Goal: Task Accomplishment & Management: Complete application form

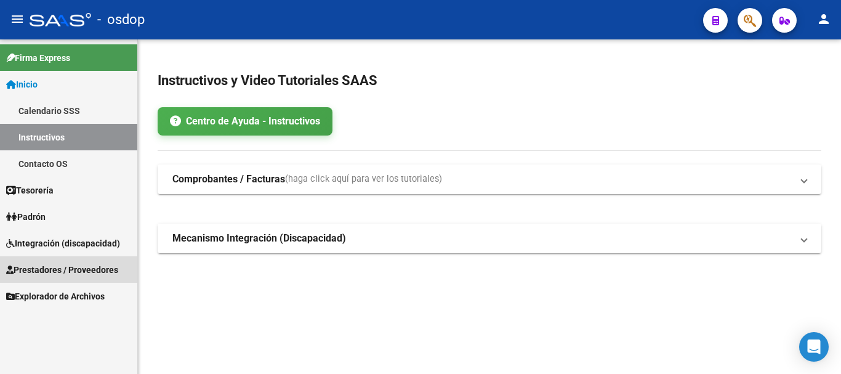
click at [31, 264] on span "Prestadores / Proveedores" at bounding box center [62, 270] width 112 height 14
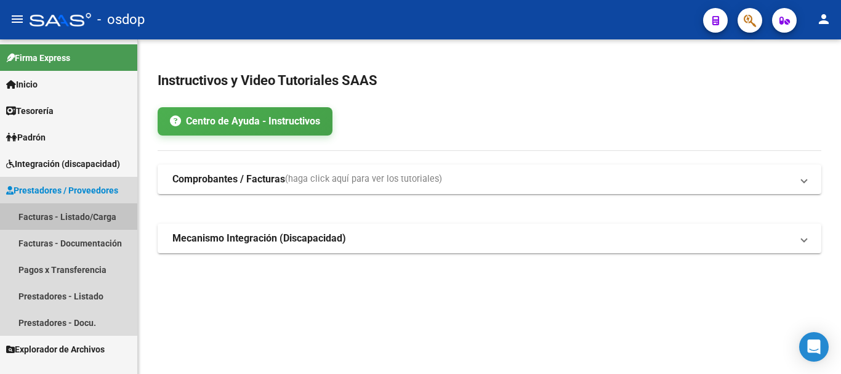
click at [33, 214] on link "Facturas - Listado/Carga" at bounding box center [68, 216] width 137 height 26
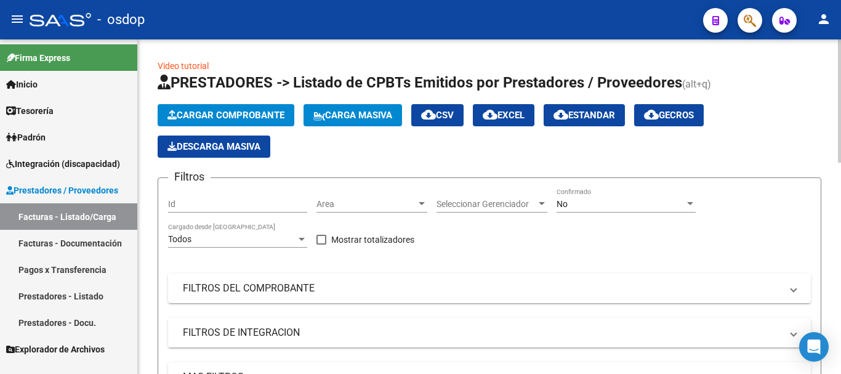
click at [245, 114] on span "Cargar Comprobante" at bounding box center [226, 115] width 117 height 11
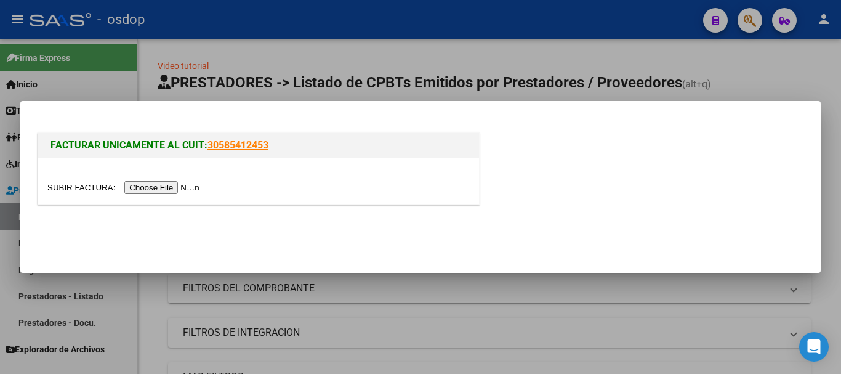
click at [156, 182] on input "file" at bounding box center [125, 187] width 156 height 13
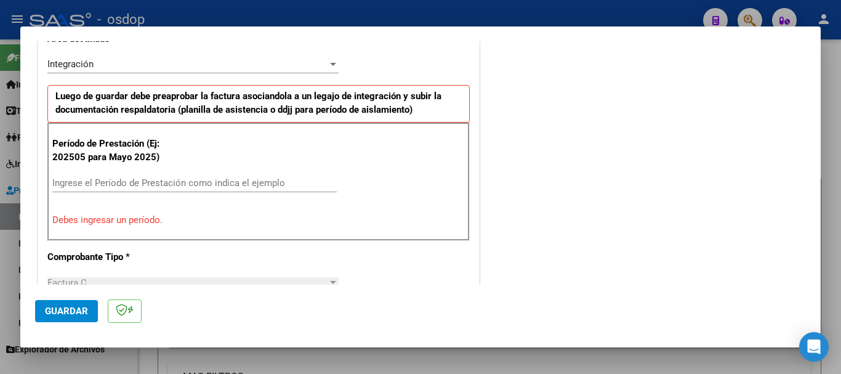
scroll to position [307, 0]
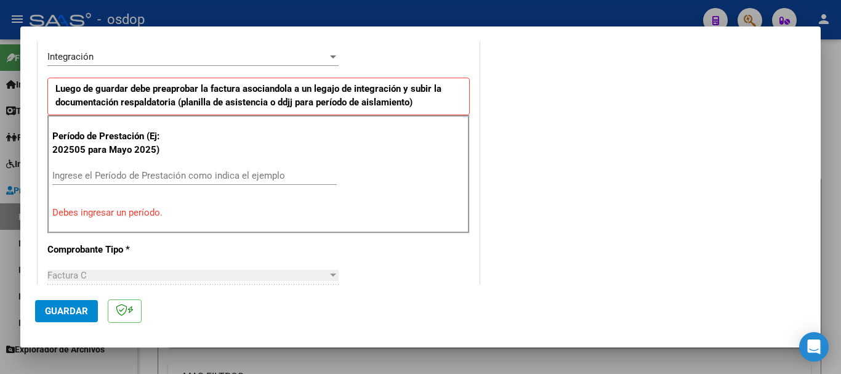
click at [113, 174] on input "Ingrese el Período de Prestación como indica el ejemplo" at bounding box center [194, 175] width 285 height 11
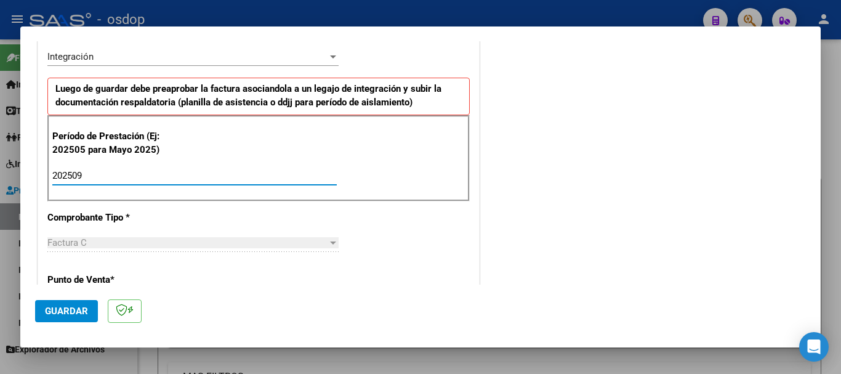
type input "202509"
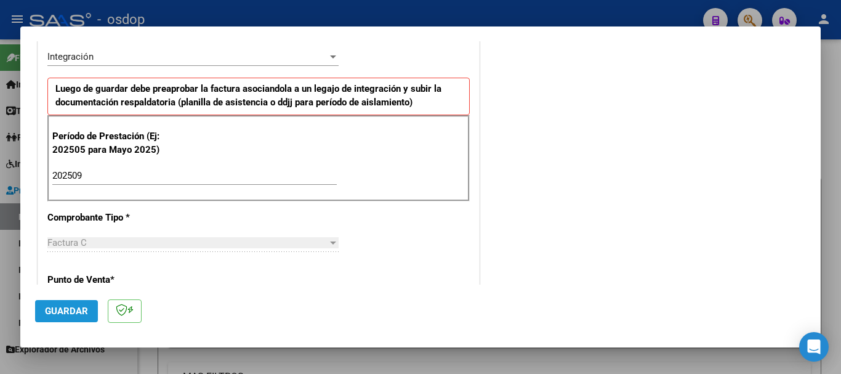
click at [57, 304] on button "Guardar" at bounding box center [66, 311] width 63 height 22
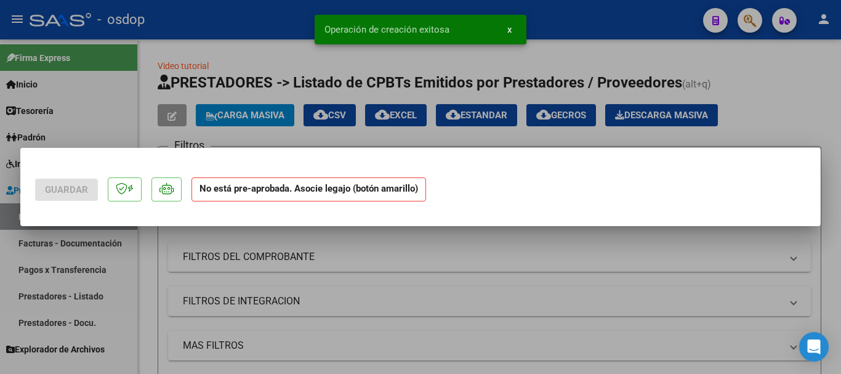
scroll to position [0, 0]
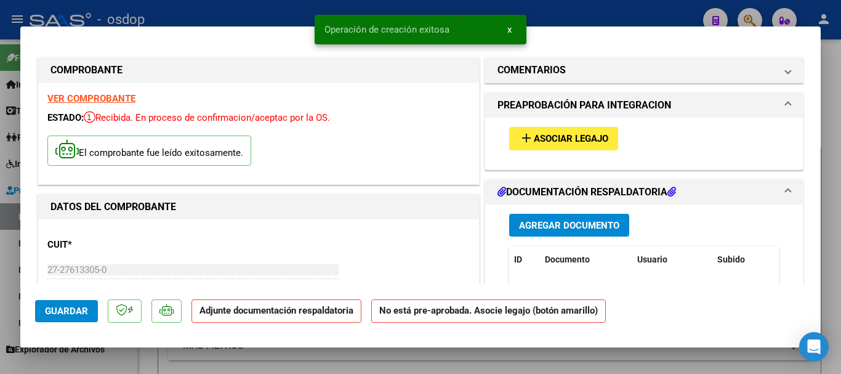
click at [546, 139] on span "Asociar Legajo" at bounding box center [571, 139] width 75 height 11
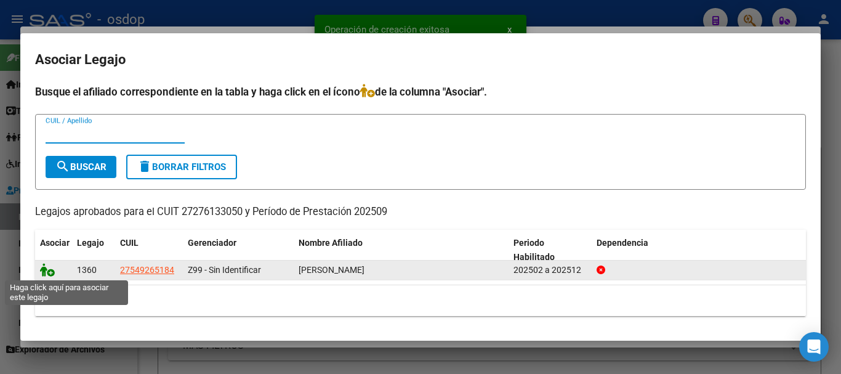
click at [47, 269] on icon at bounding box center [47, 270] width 15 height 14
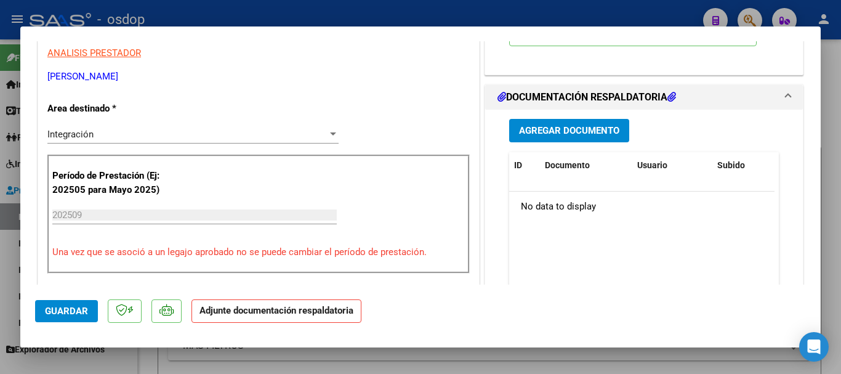
scroll to position [308, 0]
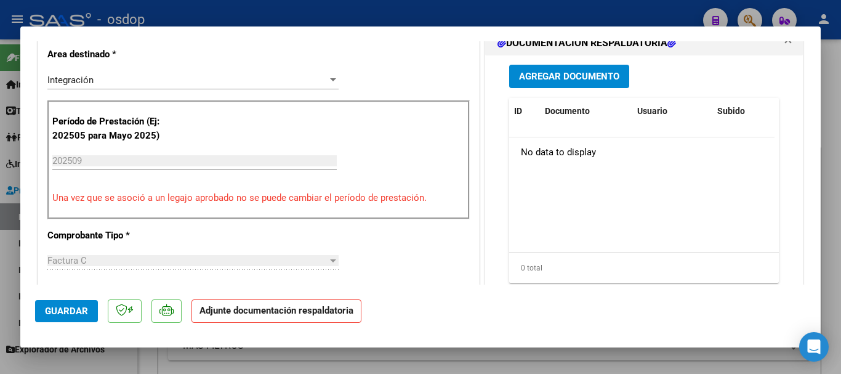
click at [578, 80] on span "Agregar Documento" at bounding box center [569, 76] width 100 height 11
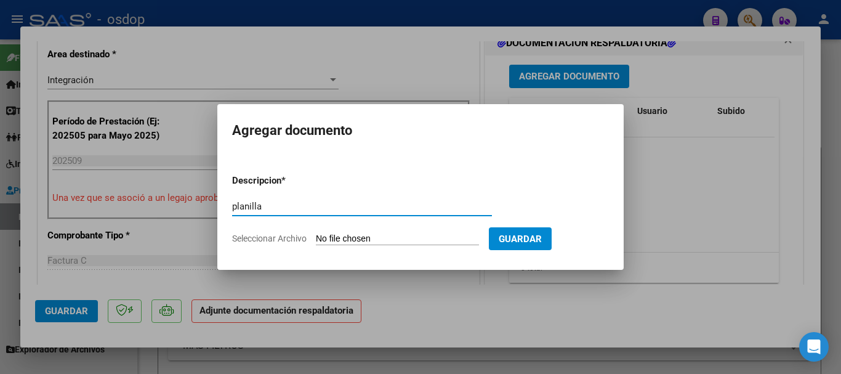
type input "planilla"
click at [380, 237] on input "Seleccionar Archivo" at bounding box center [397, 239] width 163 height 12
type input "C:\fakepath\Asistencia septiembre Lujan.pdf"
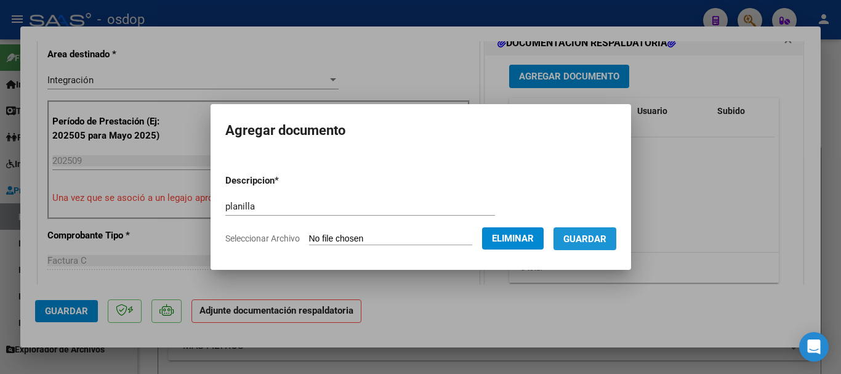
click at [597, 238] on span "Guardar" at bounding box center [585, 238] width 43 height 11
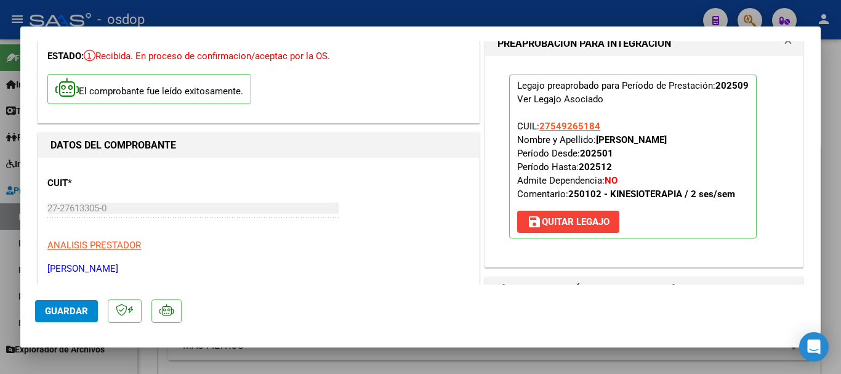
scroll to position [185, 0]
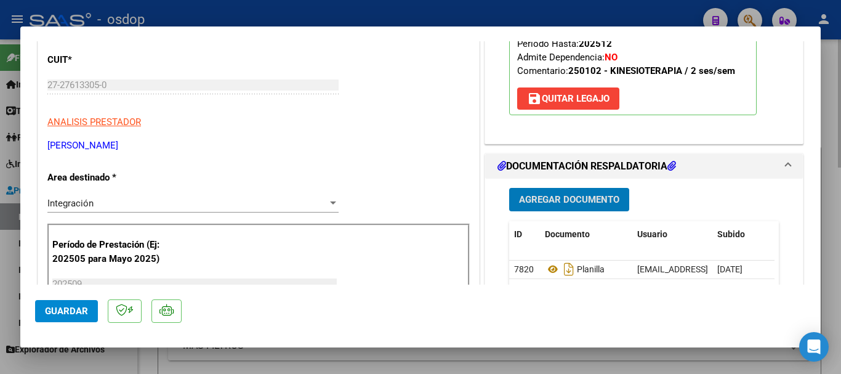
click at [602, 363] on div at bounding box center [420, 187] width 841 height 374
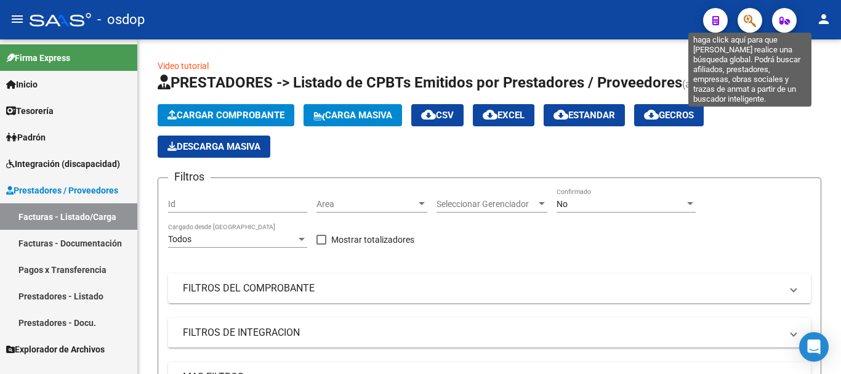
click at [747, 21] on icon "button" at bounding box center [750, 21] width 12 height 14
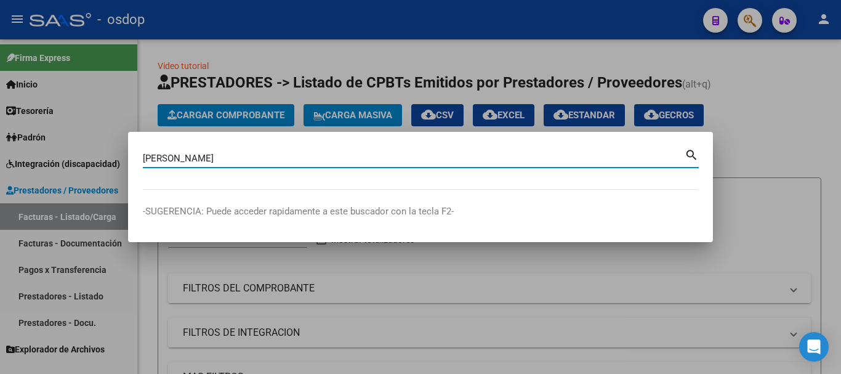
type input "[PERSON_NAME]"
click at [694, 150] on mat-icon "search" at bounding box center [692, 154] width 14 height 15
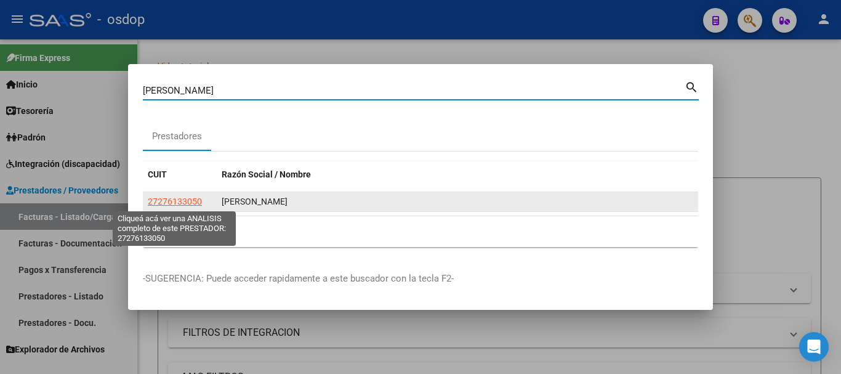
click at [166, 198] on span "27276133050" at bounding box center [175, 201] width 54 height 10
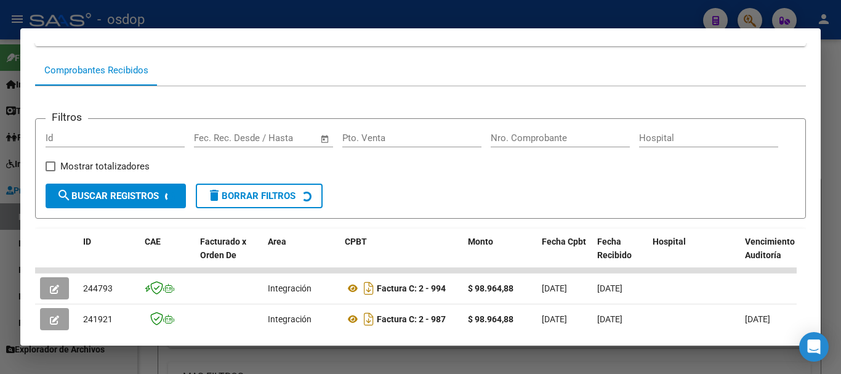
scroll to position [231, 0]
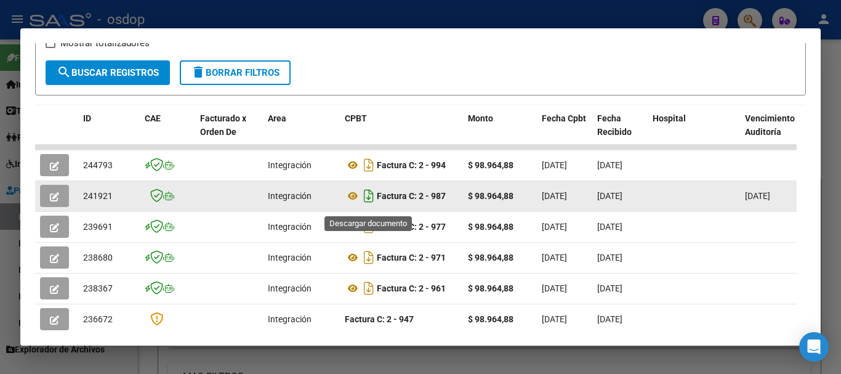
click at [366, 201] on icon "Descargar documento" at bounding box center [369, 196] width 16 height 20
click at [56, 196] on span "button" at bounding box center [54, 195] width 9 height 11
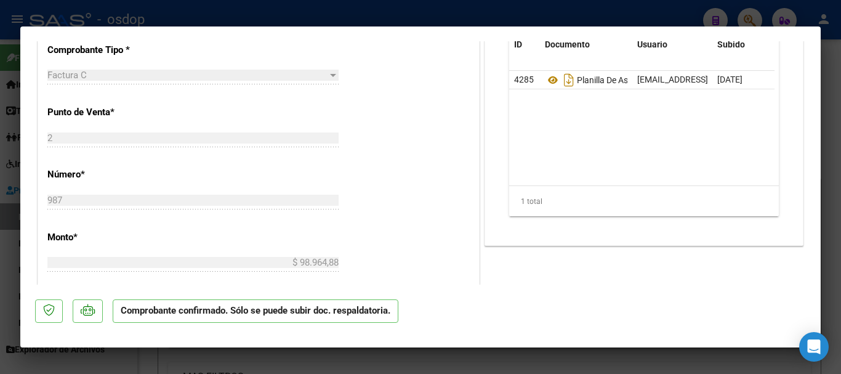
scroll to position [493, 0]
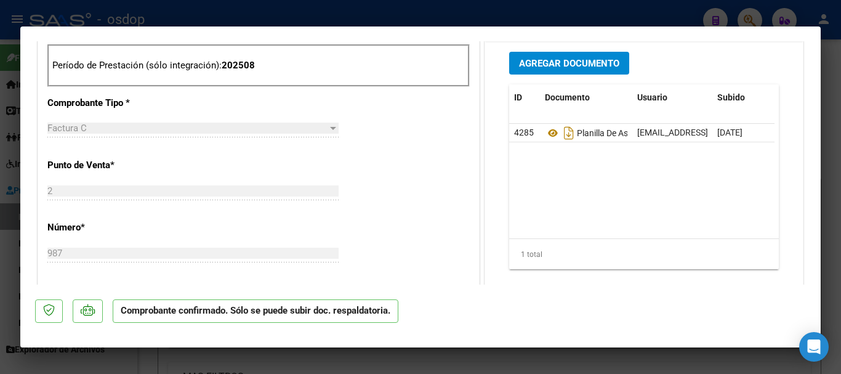
click at [535, 355] on div at bounding box center [420, 187] width 841 height 374
type input "$ 0,00"
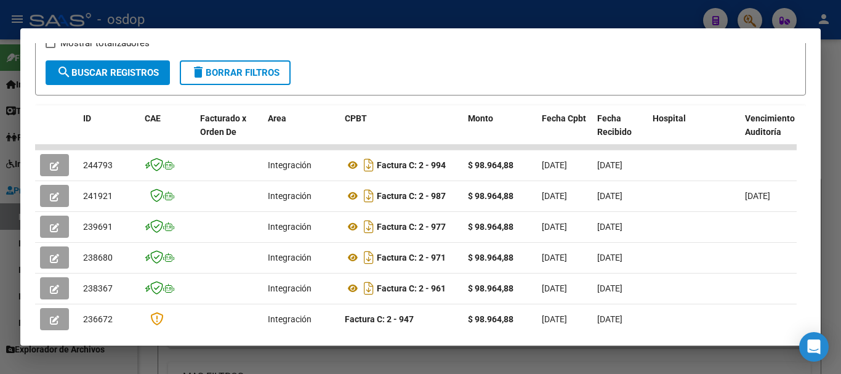
click at [533, 355] on div at bounding box center [420, 187] width 841 height 374
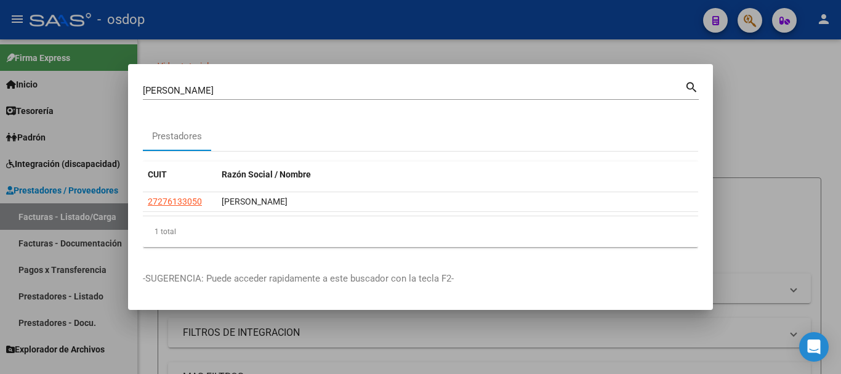
click at [402, 338] on div at bounding box center [420, 187] width 841 height 374
